Goal: Task Accomplishment & Management: Manage account settings

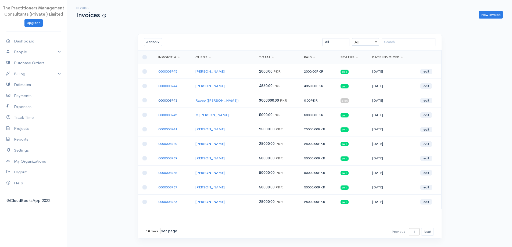
click at [171, 99] on link "0000008743" at bounding box center [167, 100] width 19 height 5
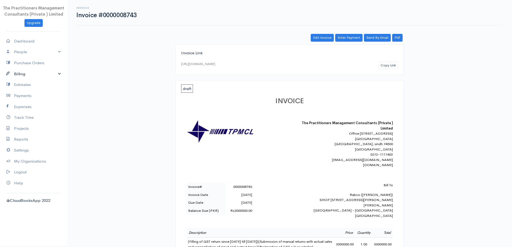
click at [24, 74] on link "Billing" at bounding box center [33, 74] width 67 height 11
click at [31, 84] on link "Invoice" at bounding box center [33, 84] width 67 height 10
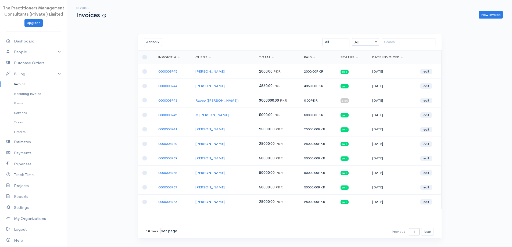
click at [145, 232] on select "10 rows 25 rows 50 rows" at bounding box center [152, 231] width 17 height 6
select select "50"
click at [144, 228] on select "10 rows 25 rows 50 rows" at bounding box center [152, 231] width 17 height 6
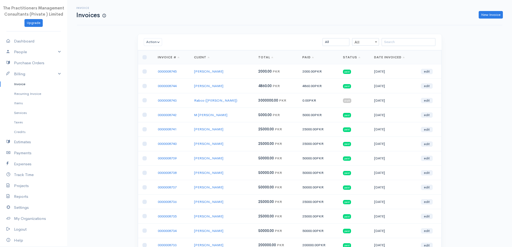
click at [165, 98] on link "0000008743" at bounding box center [167, 100] width 19 height 5
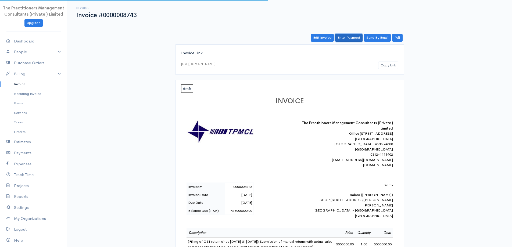
click at [343, 39] on link "Enter Payment" at bounding box center [348, 38] width 27 height 8
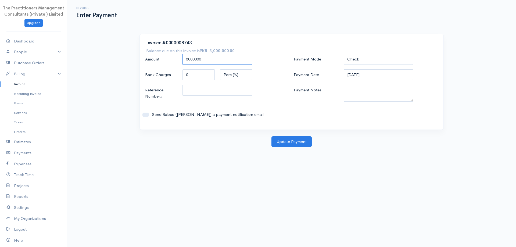
drag, startPoint x: 213, startPoint y: 62, endPoint x: 81, endPoint y: 51, distance: 132.2
click at [82, 51] on div "Invoice Enter Payment Invoice #0000008743 Balance due on this invoice is PKR 3,…" at bounding box center [291, 73] width 449 height 147
type input "1000000"
click at [370, 58] on select "Check Bank Transfer Credit Cash Debit ACH VISA MASTERCARD AMEX DISCOVER DINERS …" at bounding box center [379, 59] width 70 height 11
select select "Bank Transfer"
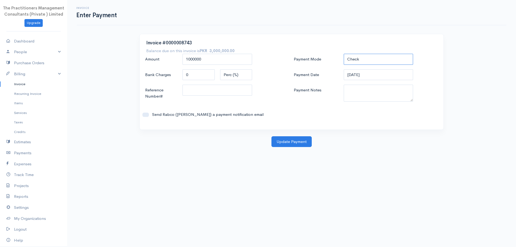
click at [344, 54] on select "Check Bank Transfer Credit Cash Debit ACH VISA MASTERCARD AMEX DISCOVER DINERS …" at bounding box center [379, 59] width 70 height 11
click at [374, 99] on textarea "Payment Notes" at bounding box center [379, 93] width 70 height 17
type textarea "5856"
click at [216, 93] on input "Reference Number#" at bounding box center [218, 90] width 70 height 11
type input "5856"
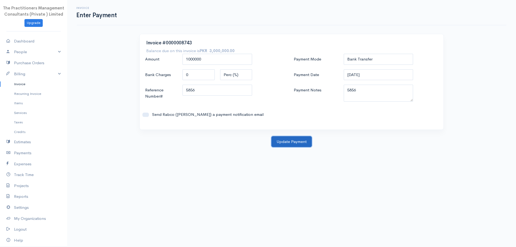
click at [280, 145] on button "Update Payment" at bounding box center [292, 141] width 40 height 11
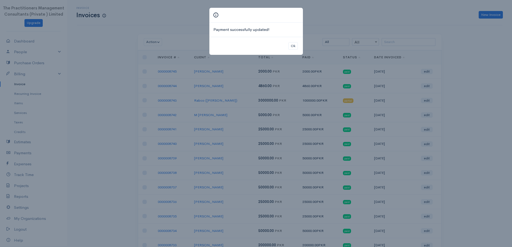
click at [292, 37] on div "Ok" at bounding box center [256, 46] width 94 height 18
click at [290, 49] on button "Ok" at bounding box center [293, 46] width 9 height 8
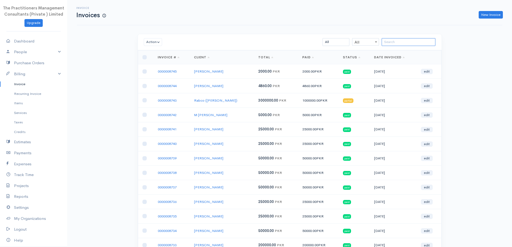
click at [401, 43] on input "search" at bounding box center [409, 42] width 54 height 8
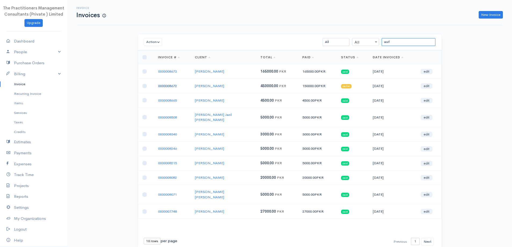
type input "asif"
click at [163, 86] on link "0000008672" at bounding box center [167, 86] width 19 height 5
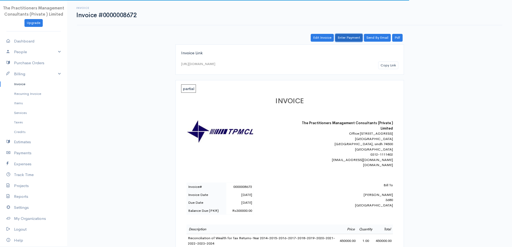
click at [343, 40] on link "Enter Payment" at bounding box center [348, 38] width 27 height 8
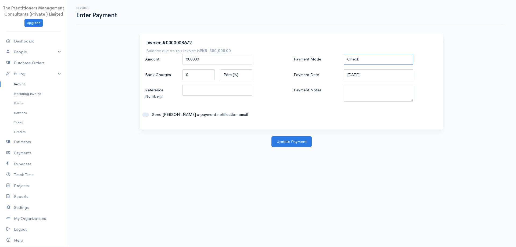
click at [382, 62] on select "Check Bank Transfer Credit Cash Debit ACH VISA MASTERCARD AMEX DISCOVER DINERS …" at bounding box center [379, 59] width 70 height 11
select select "Bank Transfer"
click at [344, 54] on select "Check Bank Transfer Credit Cash Debit ACH VISA MASTERCARD AMEX DISCOVER DINERS …" at bounding box center [379, 59] width 70 height 11
click at [210, 58] on input "300000" at bounding box center [218, 59] width 70 height 11
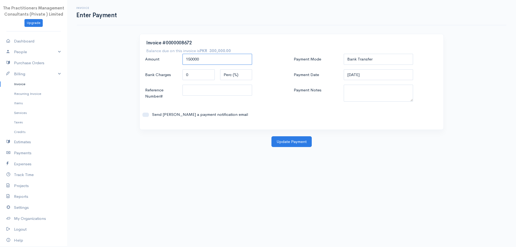
type input "150000"
click at [368, 92] on textarea "Payment Notes" at bounding box center [379, 93] width 70 height 17
type textarea "5855"
click at [232, 92] on input "Reference Number#" at bounding box center [218, 90] width 70 height 11
type input "5855"
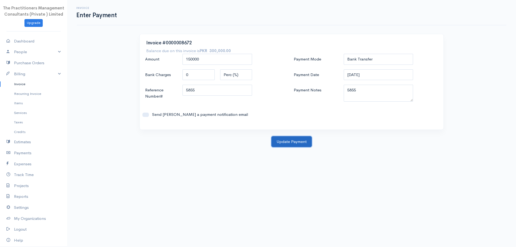
click at [278, 143] on button "Update Payment" at bounding box center [292, 141] width 40 height 11
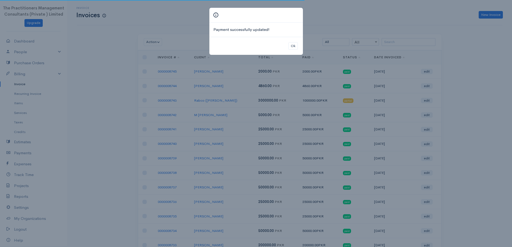
click at [290, 41] on div "Ok" at bounding box center [256, 46] width 94 height 18
click at [292, 46] on button "Ok" at bounding box center [293, 46] width 9 height 8
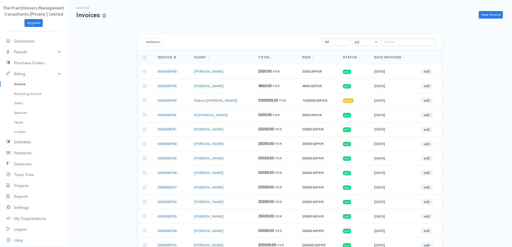
click at [489, 19] on div "Invoice Invoices New Invoice" at bounding box center [290, 12] width 426 height 25
click at [480, 13] on link "New Invoice" at bounding box center [491, 15] width 24 height 8
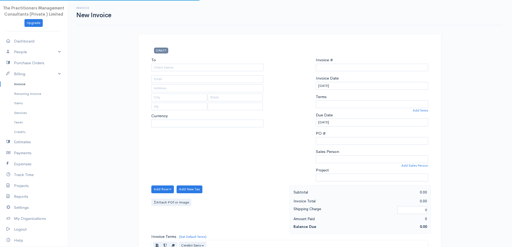
type input "0000008746"
select select "Pakistan"
select select "PKR"
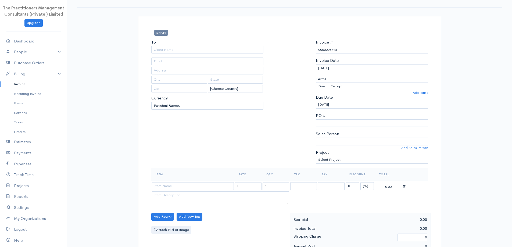
scroll to position [27, 0]
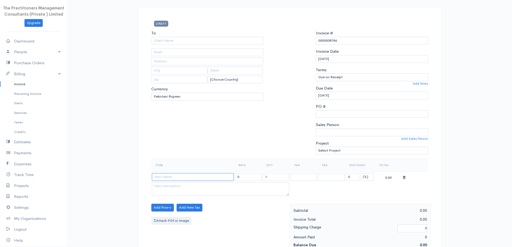
click at [214, 173] on input at bounding box center [193, 177] width 82 height 8
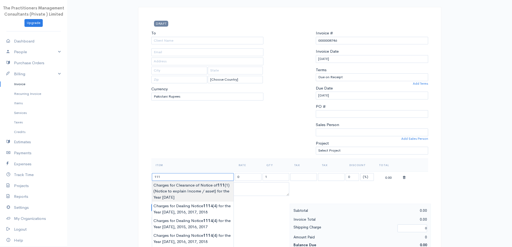
type input "Charges for Clearance of Notice of 111(1) (Notice to explain Income / asset) fo…"
type input "100000.00"
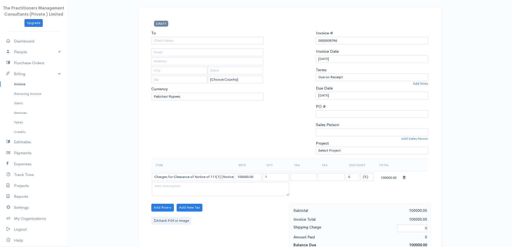
click at [213, 195] on body "The Practitioners Management Consultants (Private ) Limited Upgrade Dashboard P…" at bounding box center [256, 209] width 512 height 472
click at [188, 175] on input "Charges for Clearance of Notice of 111(1) (Notice to explain Income / asset) fo…" at bounding box center [193, 177] width 82 height 8
click at [222, 176] on input "Charges for Clearance of Notice of 111(1) (Notice to explain Income / asset) fo…" at bounding box center [193, 177] width 82 height 8
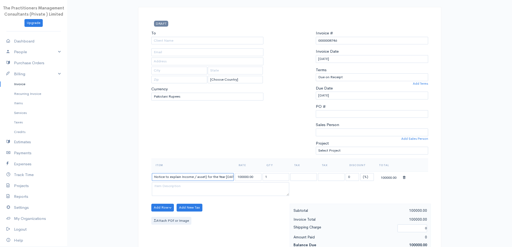
type input "Charges for Clearance of Notice of 111(1) (Notice to explain Income / asset) fo…"
drag, startPoint x: 248, startPoint y: 179, endPoint x: 233, endPoint y: 175, distance: 14.7
click at [233, 175] on tr "Charges for Clearance of Notice of 111(1) (Notice to explain Income / asset) fo…" at bounding box center [289, 177] width 277 height 10
type input "50000.00"
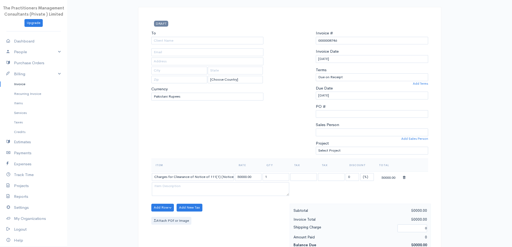
click at [253, 153] on div "To [Choose Country] United States Canada United Kingdom Afghanistan Albania Alg…" at bounding box center [208, 94] width 118 height 129
click at [168, 38] on input "To" at bounding box center [207, 41] width 112 height 8
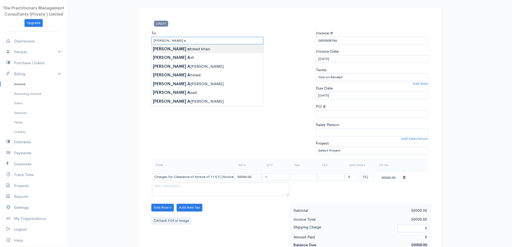
type input "[PERSON_NAME]"
click at [180, 51] on body "The Practitioners Management Consultants (Private ) Limited Upgrade Dashboard P…" at bounding box center [256, 209] width 512 height 472
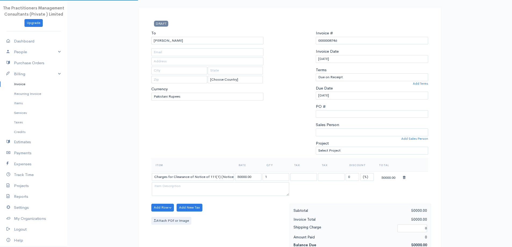
type input "42201-3893676-5"
click at [186, 45] on div "To zeeshan ahmed khan 42201-3893676-5 [Choose Country] United States Canada Uni…" at bounding box center [208, 94] width 118 height 129
click at [186, 42] on input "[PERSON_NAME]" at bounding box center [207, 41] width 112 height 8
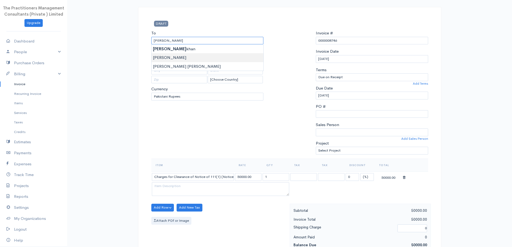
type input "Zeeshan Ahmed"
click at [195, 59] on body "The Practitioners Management Consultants (Private ) Limited Upgrade Dashboard P…" at bounding box center [256, 209] width 512 height 472
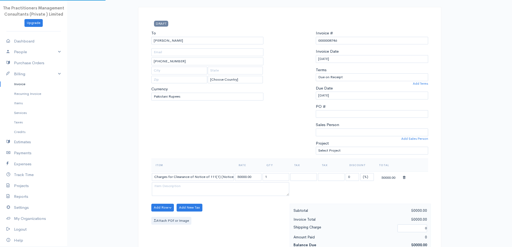
type input "729"
type input "Karachi"
click at [193, 43] on input "Zeeshan Ahmed" at bounding box center [207, 41] width 112 height 8
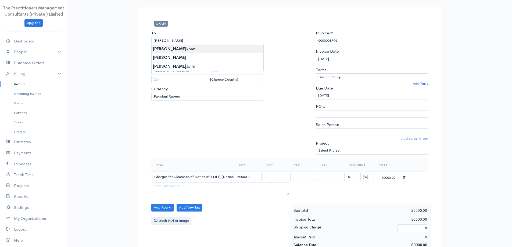
type input "[PERSON_NAME]"
click at [194, 46] on body "The Practitioners Management Consultants (Private ) Limited Upgrade Dashboard P…" at bounding box center [256, 209] width 512 height 472
type input "42201-3893676-5"
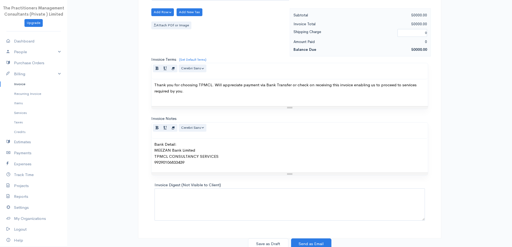
scroll to position [225, 0]
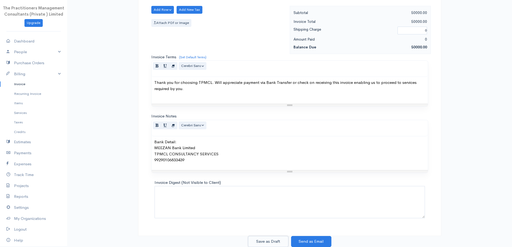
click at [282, 237] on button "Save as Draft" at bounding box center [268, 241] width 40 height 11
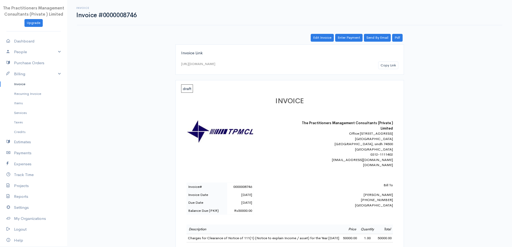
click at [35, 82] on link "Invoice" at bounding box center [33, 84] width 67 height 10
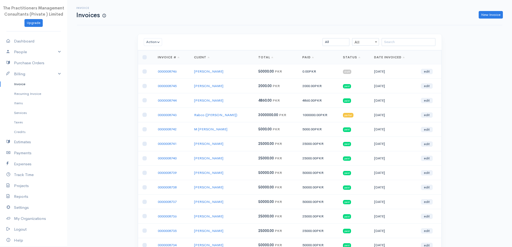
click at [489, 19] on div "Invoice Invoices New Invoice" at bounding box center [290, 12] width 426 height 25
click at [485, 15] on link "New Invoice" at bounding box center [491, 15] width 24 height 8
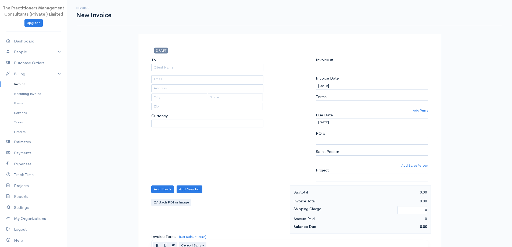
select select "PKR"
select select "Pakistan"
type input "0000008747"
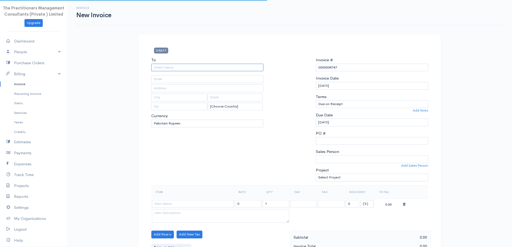
click at [181, 67] on input "To" at bounding box center [207, 68] width 112 height 8
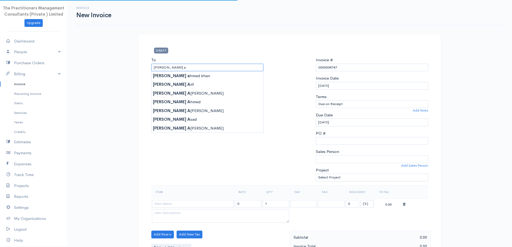
type input "[PERSON_NAME]"
click at [174, 76] on body "The Practitioners Management Consultants (Private ) Limited Upgrade Dashboard P…" at bounding box center [256, 236] width 512 height 472
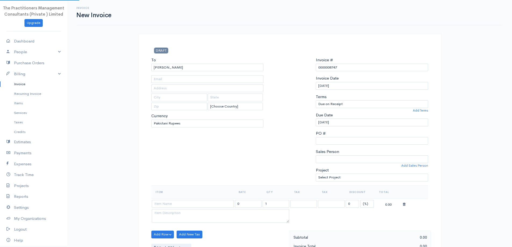
type input "42201-3893676-5"
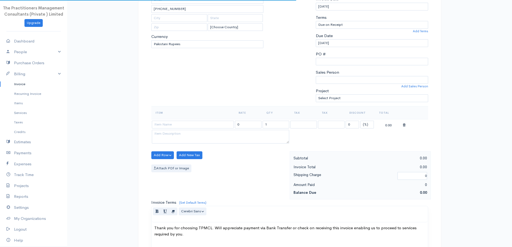
scroll to position [108, 0]
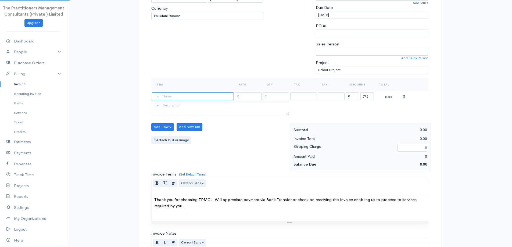
click at [185, 93] on input at bounding box center [193, 97] width 82 height 8
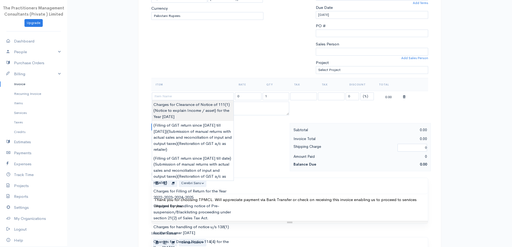
type input "Charges for Clearance of Notice of 111(1) (Notice to explain Income / asset) fo…"
type input "50000.00"
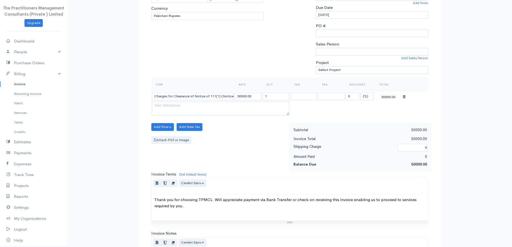
click at [191, 103] on body "The Practitioners Management Consultants (Private ) Limited Upgrade Dashboard P…" at bounding box center [256, 128] width 512 height 472
click at [236, 95] on input "50000.00" at bounding box center [248, 97] width 27 height 8
click at [232, 97] on input "Charges for Clearance of Notice of 111(1) (Notice to explain Income / asset) fo…" at bounding box center [193, 97] width 82 height 8
type input "Charges for Clearance of Notice of 111(1) (Notice to explain Income / asset) fo…"
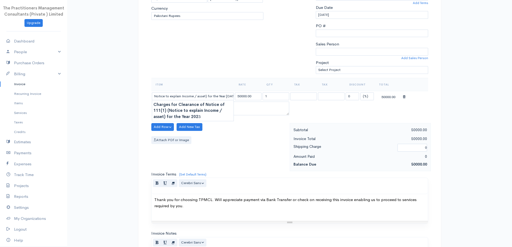
click at [220, 45] on div "To zeeshan ahmed khan 42201-3893676-5 [Choose Country] United States Canada Uni…" at bounding box center [208, 13] width 118 height 129
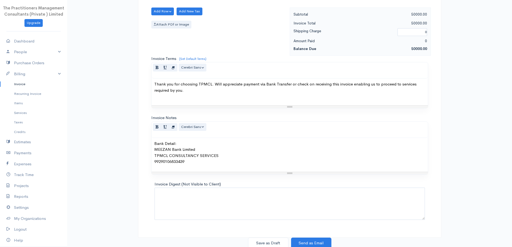
scroll to position [225, 0]
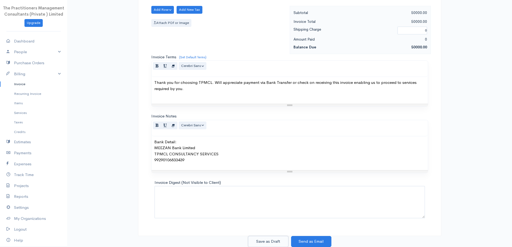
click at [283, 244] on button "Save as Draft" at bounding box center [268, 241] width 40 height 11
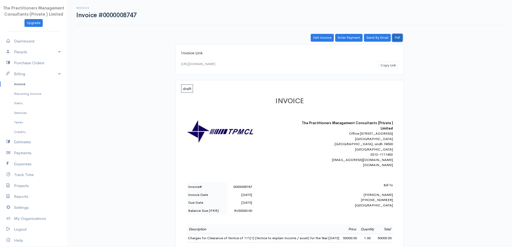
click at [398, 35] on link "Pdf" at bounding box center [397, 38] width 10 height 8
click at [34, 82] on link "Invoice" at bounding box center [33, 84] width 67 height 10
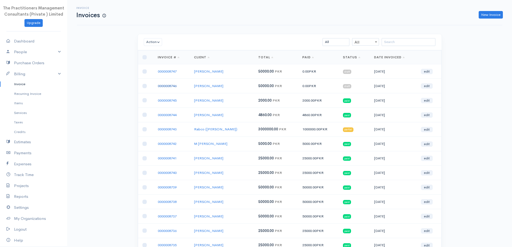
click at [171, 86] on link "0000008746" at bounding box center [167, 86] width 19 height 5
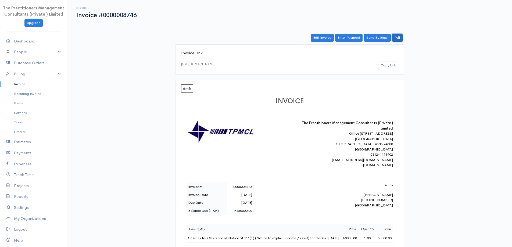
click at [400, 40] on link "Pdf" at bounding box center [397, 38] width 10 height 8
click at [16, 84] on link "Invoice" at bounding box center [33, 84] width 67 height 10
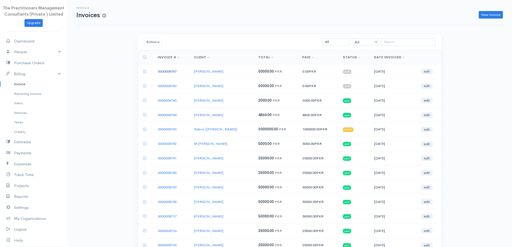
click at [161, 72] on link "0000008747" at bounding box center [167, 71] width 19 height 5
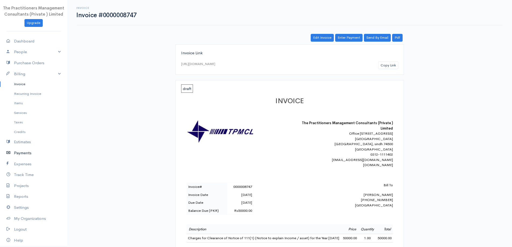
click at [19, 150] on link "Payments" at bounding box center [33, 153] width 67 height 11
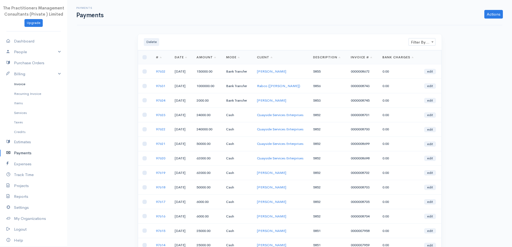
click at [22, 87] on link "Invoice" at bounding box center [33, 84] width 67 height 10
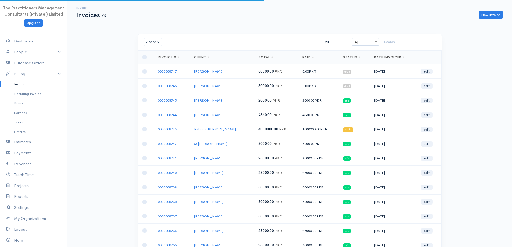
click at [169, 74] on td "0000008747" at bounding box center [172, 71] width 36 height 15
click at [168, 69] on link "0000008747" at bounding box center [167, 71] width 19 height 5
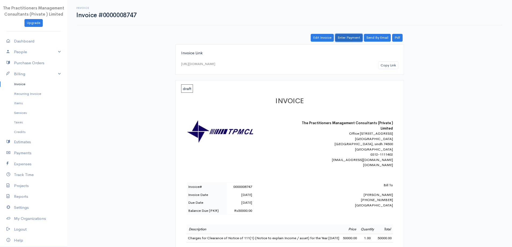
click at [340, 37] on link "Enter Payment" at bounding box center [348, 38] width 27 height 8
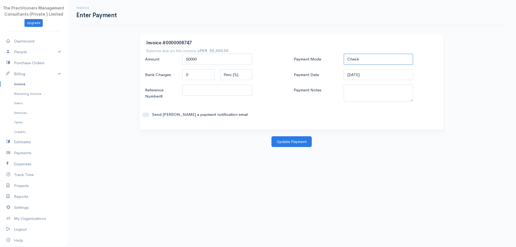
drag, startPoint x: 370, startPoint y: 58, endPoint x: 370, endPoint y: 61, distance: 3.2
click at [370, 58] on select "Check Bank Transfer Credit Cash Debit ACH VISA MASTERCARD AMEX DISCOVER DINERS …" at bounding box center [379, 59] width 70 height 11
select select "Bank Transfer"
click at [344, 54] on select "Check Bank Transfer Credit Cash Debit ACH VISA MASTERCARD AMEX DISCOVER DINERS …" at bounding box center [379, 59] width 70 height 11
click at [354, 98] on textarea "Payment Notes" at bounding box center [379, 93] width 70 height 17
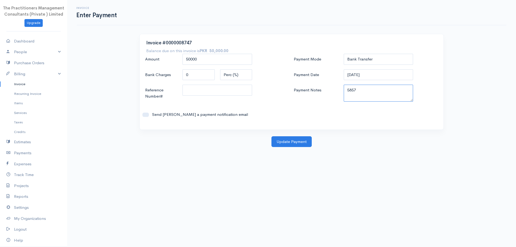
type textarea "5857"
click at [240, 91] on input "Reference Number#" at bounding box center [218, 90] width 70 height 11
type input "5857"
click at [288, 140] on button "Update Payment" at bounding box center [292, 141] width 40 height 11
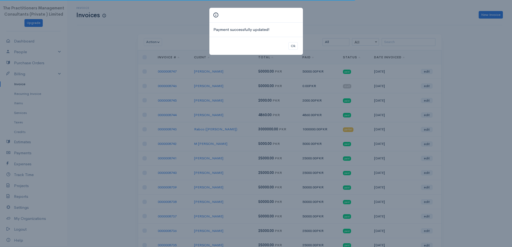
click at [296, 51] on div "Ok" at bounding box center [256, 46] width 94 height 18
click at [293, 49] on button "Ok" at bounding box center [293, 46] width 9 height 8
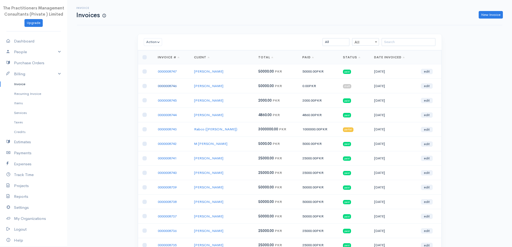
click at [166, 87] on link "0000008746" at bounding box center [167, 86] width 19 height 5
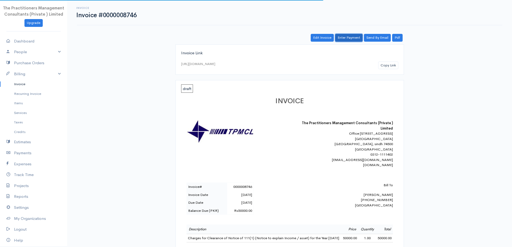
click at [345, 42] on link "Enter Payment" at bounding box center [348, 38] width 27 height 8
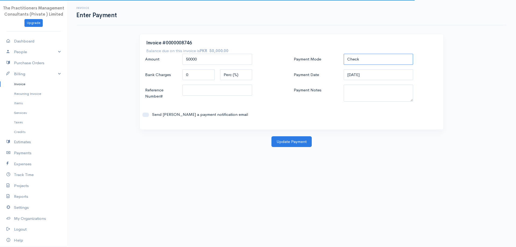
click at [356, 63] on select "Check Bank Transfer Credit Cash Debit ACH VISA MASTERCARD AMEX DISCOVER DINERS …" at bounding box center [379, 59] width 70 height 11
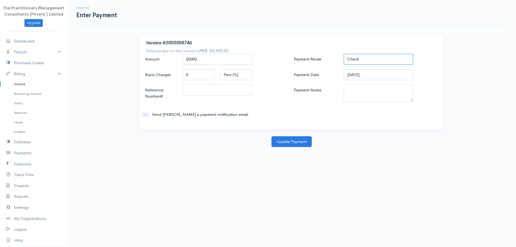
select select "Bank Transfer"
click at [344, 54] on select "Check Bank Transfer Credit Cash Debit ACH VISA MASTERCARD AMEX DISCOVER DINERS …" at bounding box center [379, 59] width 70 height 11
click at [361, 91] on textarea "Payment Notes" at bounding box center [379, 93] width 70 height 17
type textarea "5857"
click at [200, 93] on input "Reference Number#" at bounding box center [218, 90] width 70 height 11
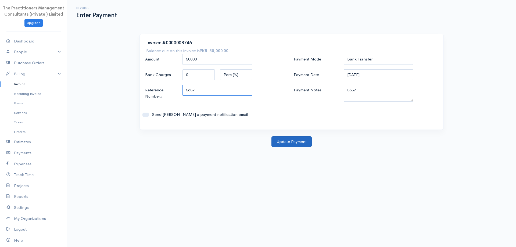
type input "5857"
click at [296, 141] on button "Update Payment" at bounding box center [292, 141] width 40 height 11
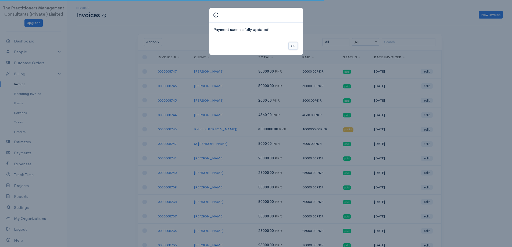
click at [294, 44] on button "Ok" at bounding box center [293, 46] width 9 height 8
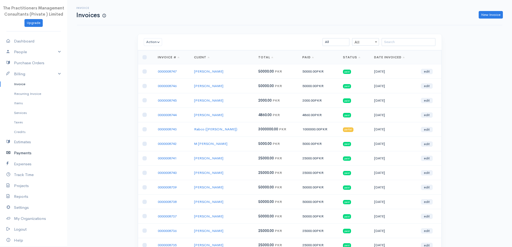
click at [28, 151] on link "Payments" at bounding box center [33, 153] width 67 height 11
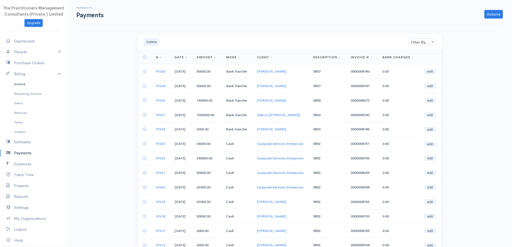
click at [11, 84] on link "Invoice" at bounding box center [33, 84] width 67 height 10
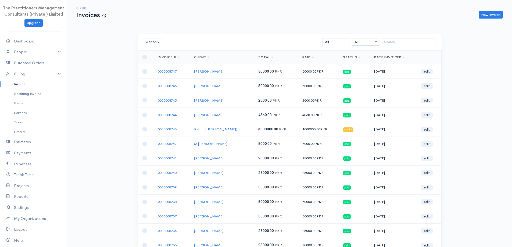
click at [400, 38] on div "Action Archive Delete Download PDF Send Mark as Sent Mark Un-Sent Enter Payment…" at bounding box center [290, 42] width 304 height 16
click at [399, 39] on input "search" at bounding box center [409, 42] width 54 height 8
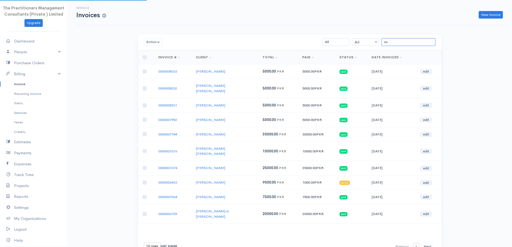
type input "z"
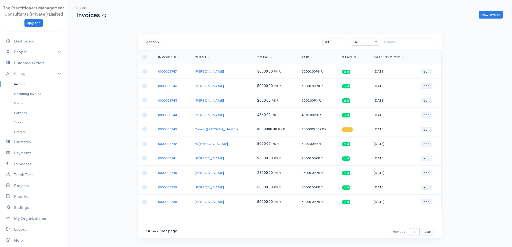
click at [5, 86] on link "Invoice" at bounding box center [33, 84] width 67 height 10
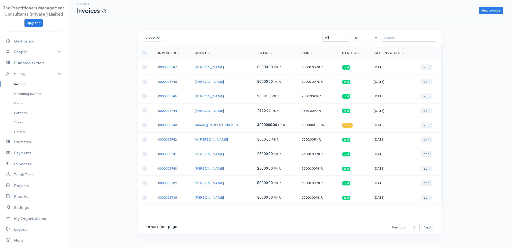
scroll to position [12, 0]
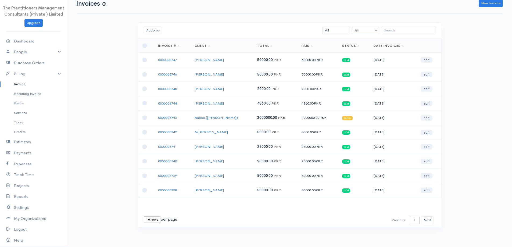
click at [154, 220] on select "10 rows 25 rows 50 rows" at bounding box center [152, 219] width 17 height 6
select select "50"
click at [144, 216] on select "10 rows 25 rows 50 rows" at bounding box center [152, 219] width 17 height 6
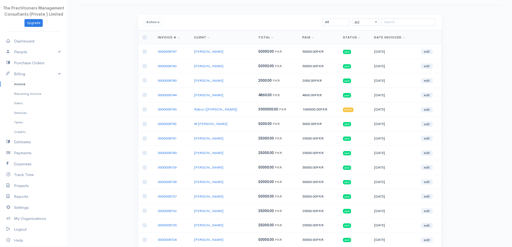
scroll to position [0, 0]
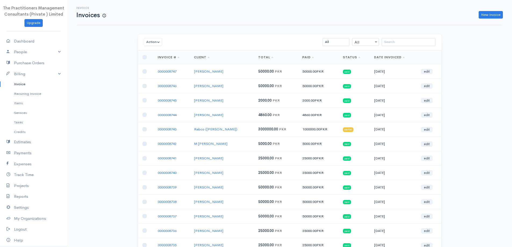
drag, startPoint x: 413, startPoint y: 38, endPoint x: 412, endPoint y: 42, distance: 5.0
click at [413, 38] on div "Action Archive Delete Download PDF Send Mark as Sent Mark Un-Sent Enter Payment…" at bounding box center [290, 42] width 304 height 16
click at [412, 46] on div "Action Archive Delete Download PDF Send Mark as Sent Mark Un-Sent Enter Payment…" at bounding box center [290, 42] width 304 height 16
click at [408, 45] on input "search" at bounding box center [409, 42] width 54 height 8
click at [410, 41] on input "search" at bounding box center [409, 42] width 54 height 8
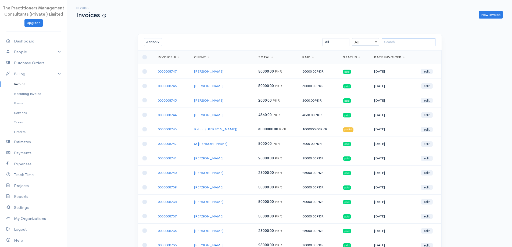
click at [410, 41] on input "search" at bounding box center [409, 42] width 54 height 8
click at [23, 71] on link "Billing" at bounding box center [33, 74] width 67 height 11
click at [22, 72] on link "Billing" at bounding box center [33, 74] width 67 height 11
click at [28, 84] on link "Invoice" at bounding box center [33, 84] width 67 height 10
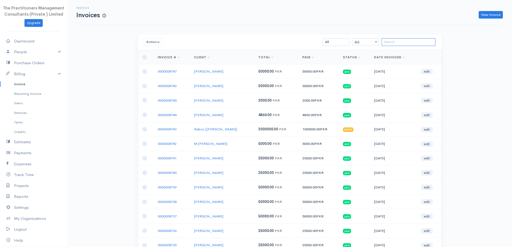
click at [401, 40] on input "search" at bounding box center [409, 42] width 54 height 8
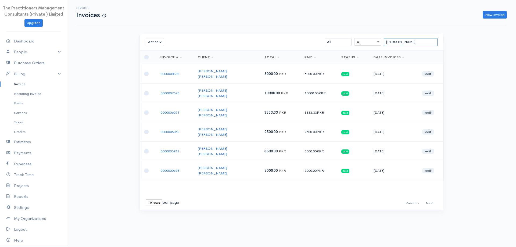
type input "umair zub"
click at [148, 91] on input "checkbox" at bounding box center [146, 93] width 4 height 4
checkbox input "true"
click at [148, 72] on input "checkbox" at bounding box center [146, 74] width 4 height 4
checkbox input "true"
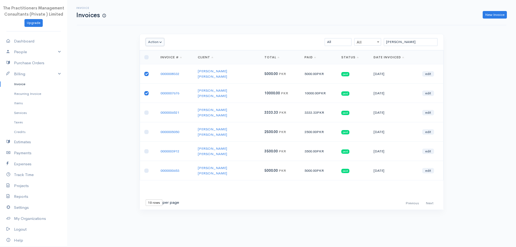
click at [150, 41] on button "Action" at bounding box center [155, 42] width 19 height 8
click at [165, 71] on link "Download PDF" at bounding box center [167, 71] width 42 height 9
click at [144, 91] on input "checkbox" at bounding box center [146, 93] width 4 height 4
checkbox input "false"
click at [144, 72] on td at bounding box center [148, 73] width 16 height 19
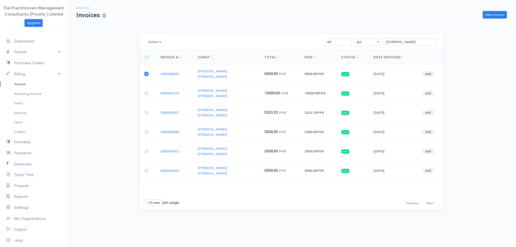
click at [147, 72] on input "checkbox" at bounding box center [146, 74] width 4 height 4
checkbox input "false"
drag, startPoint x: 402, startPoint y: 41, endPoint x: 310, endPoint y: 52, distance: 93.1
click at [321, 62] on div "Action Archive Delete Download PDF Send Mark as Sent Mark Un-Sent Enter Payment…" at bounding box center [292, 122] width 304 height 176
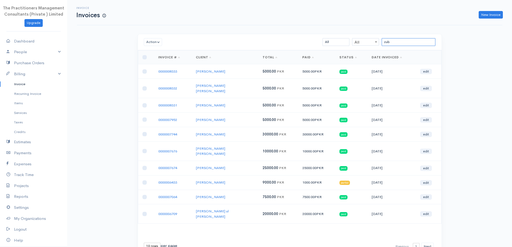
click at [393, 42] on input "zub" at bounding box center [409, 42] width 54 height 8
type input "\"
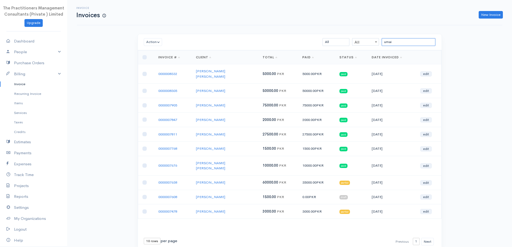
type input "umai"
click at [404, 44] on input "umai" at bounding box center [409, 42] width 54 height 8
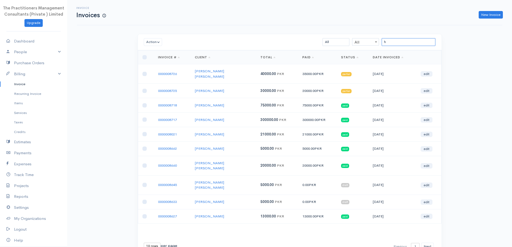
type input "h"
